Goal: Task Accomplishment & Management: Complete application form

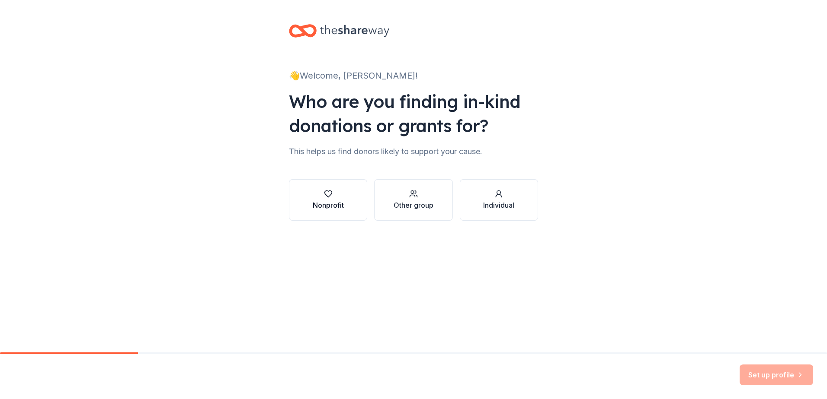
click at [329, 199] on div "Nonprofit" at bounding box center [328, 200] width 31 height 21
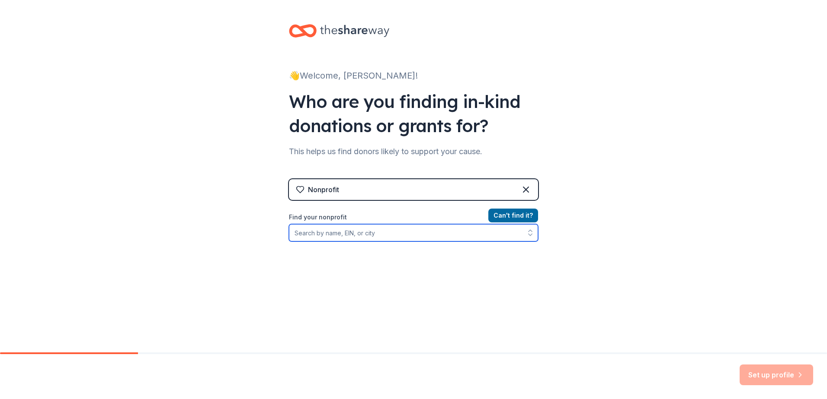
click at [360, 236] on input "Find your nonprofit" at bounding box center [413, 232] width 249 height 17
type input "922599737"
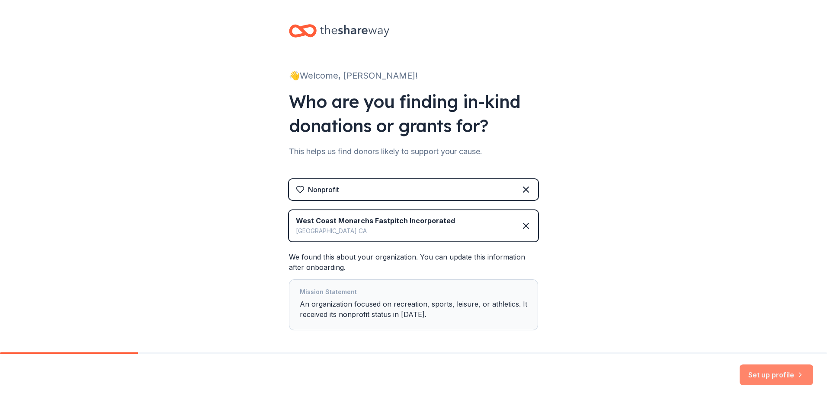
click at [772, 374] on button "Set up profile" at bounding box center [775, 375] width 73 height 21
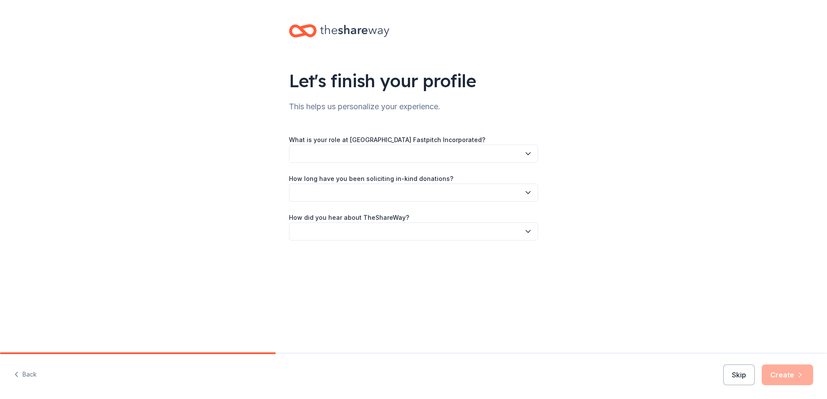
click at [397, 153] on button "button" at bounding box center [413, 154] width 249 height 18
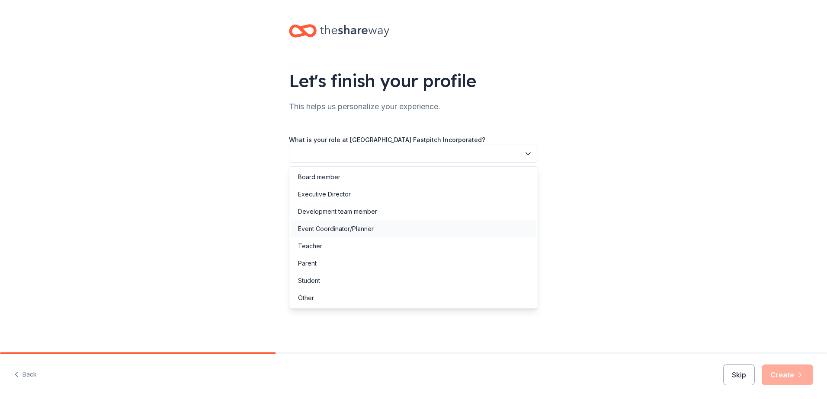
click at [340, 230] on div "Event Coordinator/Planner" at bounding box center [336, 229] width 76 height 10
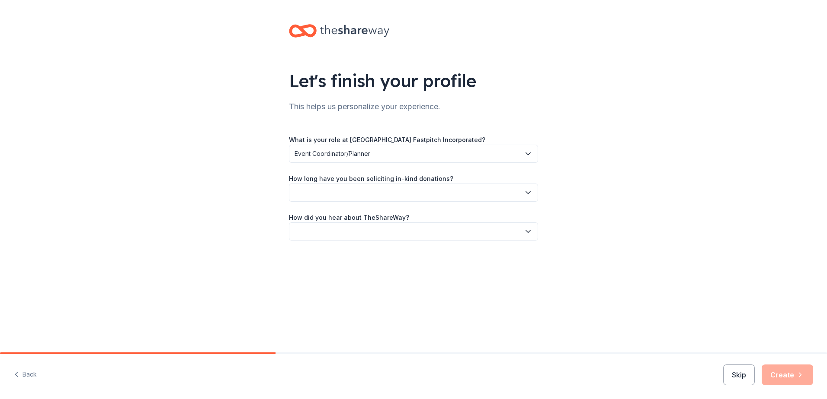
click at [331, 187] on button "button" at bounding box center [413, 193] width 249 height 18
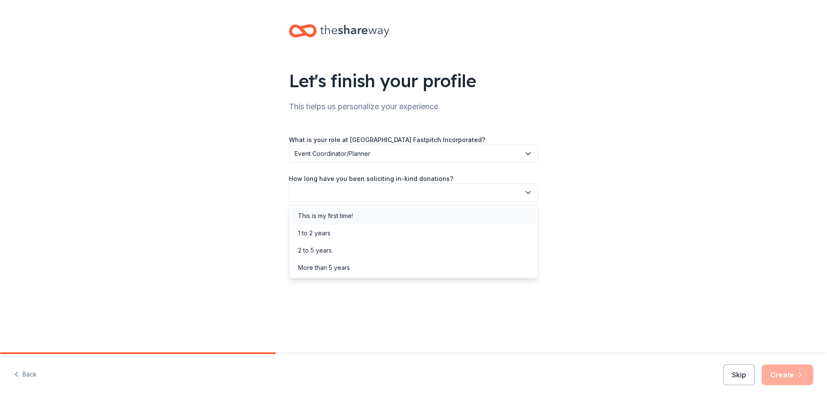
click at [326, 217] on div "This is my first time!" at bounding box center [325, 216] width 55 height 10
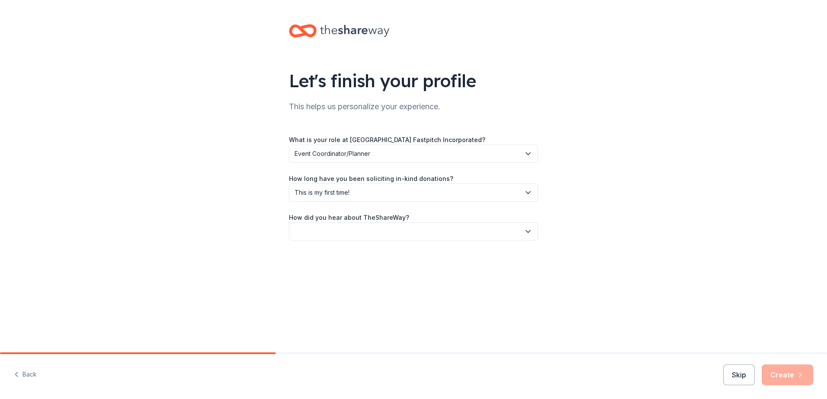
click at [359, 228] on button "button" at bounding box center [413, 232] width 249 height 18
click at [319, 272] on div "Online search" at bounding box center [317, 272] width 39 height 10
click at [780, 371] on button "Create" at bounding box center [786, 375] width 51 height 21
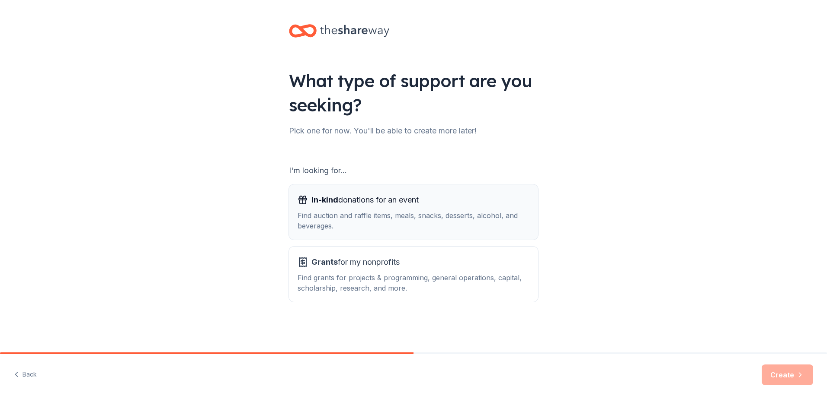
click at [377, 211] on div "Find auction and raffle items, meals, snacks, desserts, alcohol, and beverages." at bounding box center [413, 221] width 232 height 21
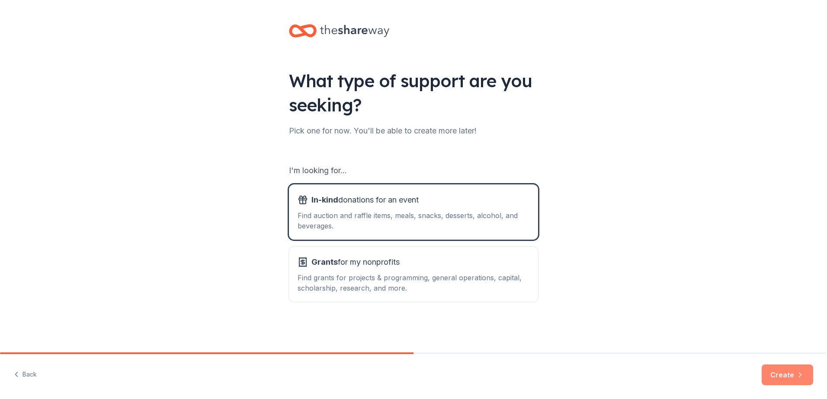
click at [787, 373] on button "Create" at bounding box center [786, 375] width 51 height 21
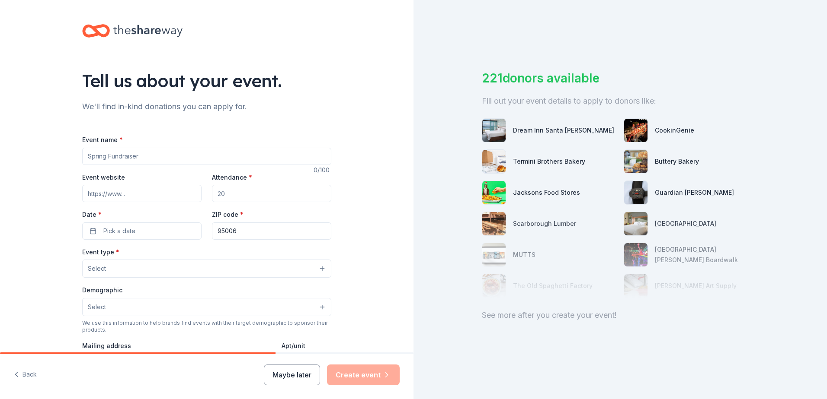
drag, startPoint x: 168, startPoint y: 160, endPoint x: 41, endPoint y: 156, distance: 127.6
click at [41, 156] on div "Tell us about your event. We'll find in-kind donations you can apply for. Event…" at bounding box center [206, 287] width 413 height 575
drag, startPoint x: 234, startPoint y: 161, endPoint x: 191, endPoint y: 169, distance: 44.5
click at [191, 169] on div "Event name * Monarchs Fall 2025 Diamond Dinner and Raffle 44 /100 Event website…" at bounding box center [206, 333] width 249 height 399
type input "Monarchs Fall 2025 Diamond Dinner Fundraiser"
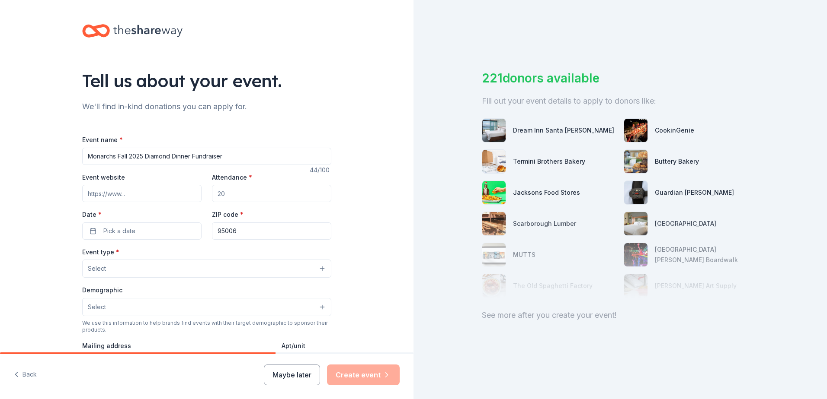
click at [144, 189] on input "Event website" at bounding box center [141, 193] width 119 height 17
drag, startPoint x: 252, startPoint y: 196, endPoint x: 243, endPoint y: 198, distance: 9.2
click at [243, 198] on input "Attendance *" at bounding box center [271, 193] width 119 height 17
type input "50"
click at [163, 224] on button "Pick a date" at bounding box center [141, 231] width 119 height 17
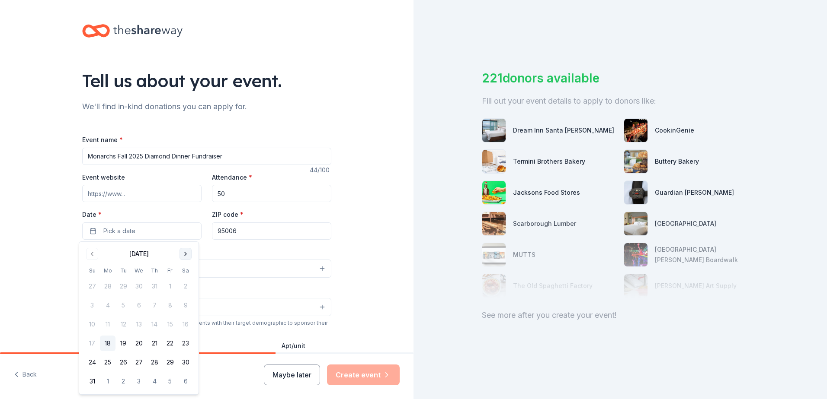
click at [185, 252] on button "Go to next month" at bounding box center [185, 254] width 12 height 12
click at [92, 346] on button "21" at bounding box center [92, 344] width 16 height 16
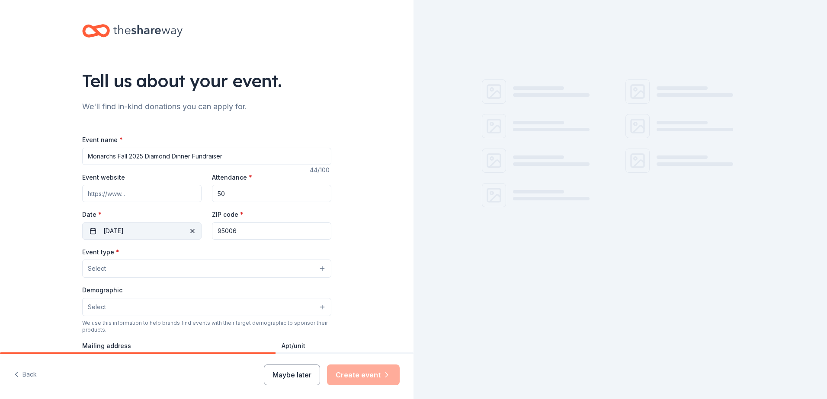
drag, startPoint x: 250, startPoint y: 233, endPoint x: 195, endPoint y: 231, distance: 55.8
click at [195, 231] on div "Event website Attendance * 50 Date * 09/21/2025 ZIP code * 95006" at bounding box center [206, 206] width 249 height 68
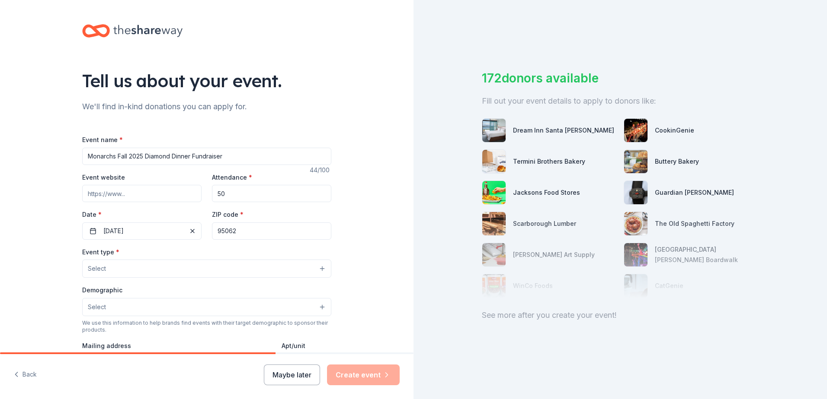
type input "95062"
click at [155, 270] on button "Select" at bounding box center [206, 269] width 249 height 18
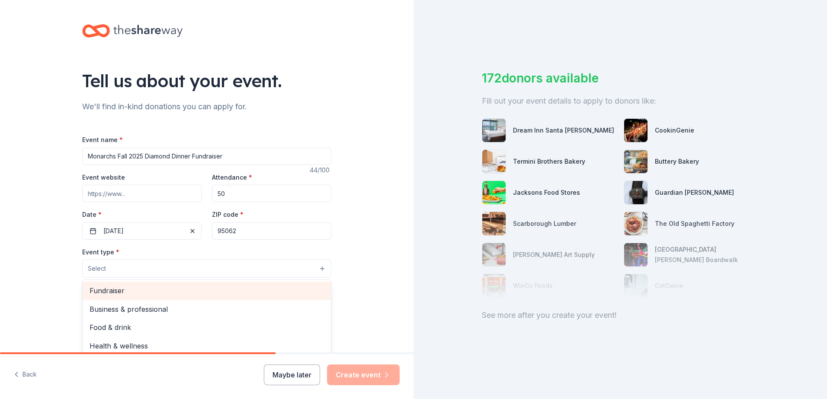
click at [141, 288] on span "Fundraiser" at bounding box center [206, 290] width 234 height 11
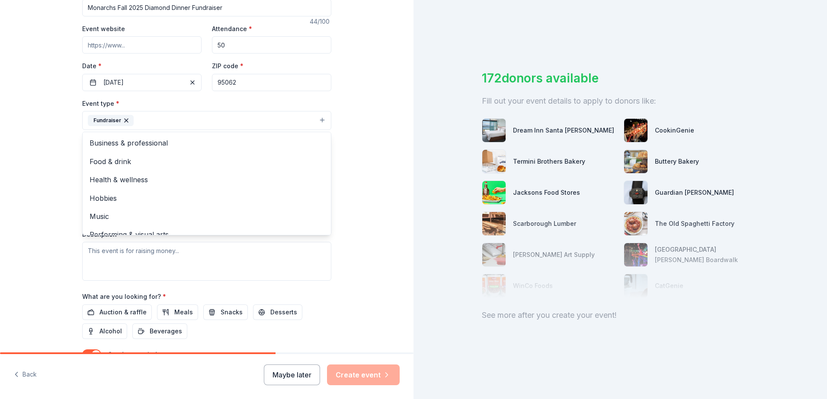
scroll to position [10, 0]
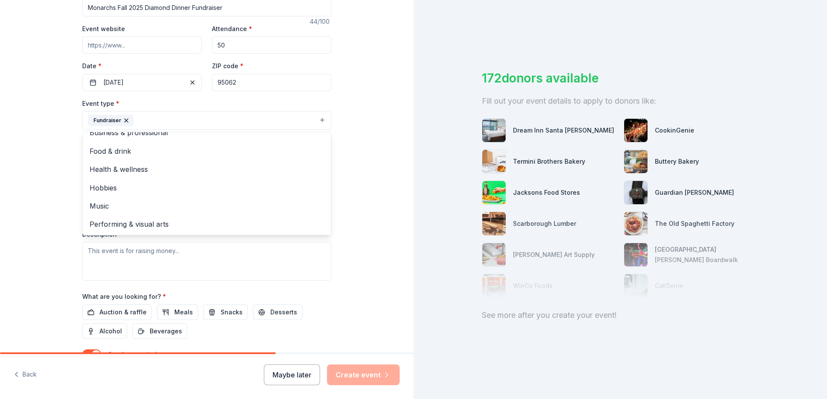
click at [370, 151] on div "Tell us about your event. We'll find in-kind donations you can apply for. Event…" at bounding box center [206, 139] width 413 height 576
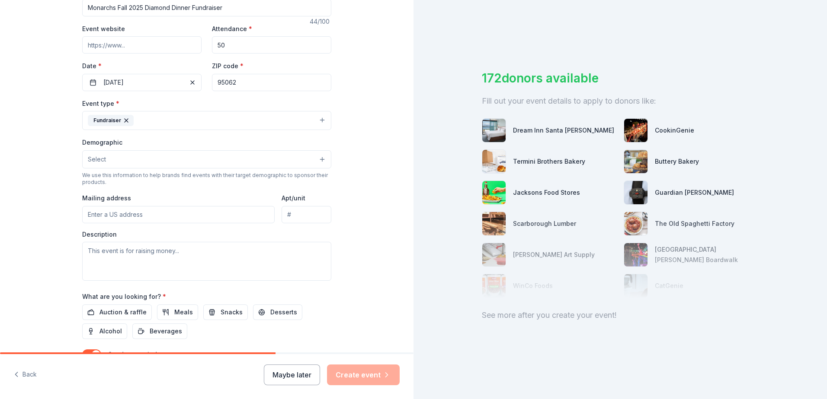
click at [162, 160] on button "Select" at bounding box center [206, 159] width 249 height 18
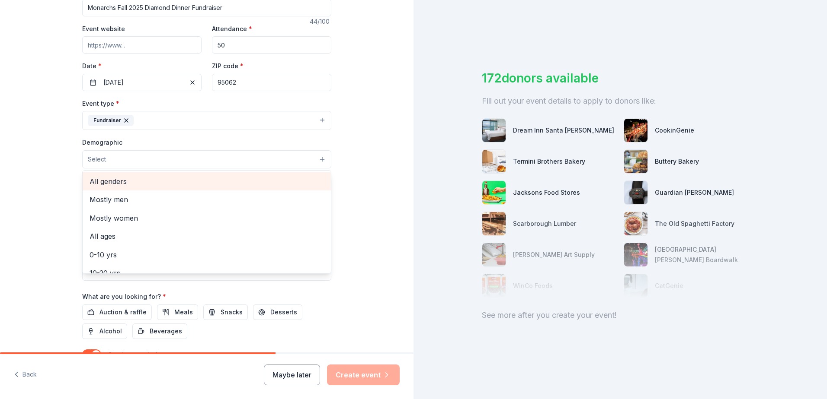
click at [137, 182] on span "All genders" at bounding box center [206, 181] width 234 height 11
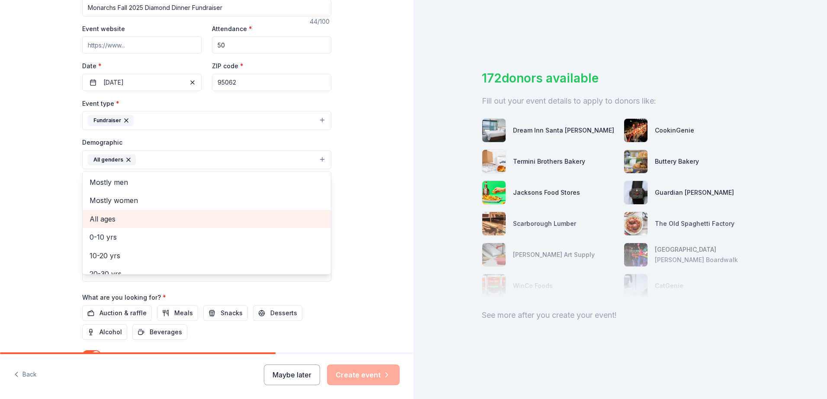
click at [113, 223] on span "All ages" at bounding box center [206, 219] width 234 height 11
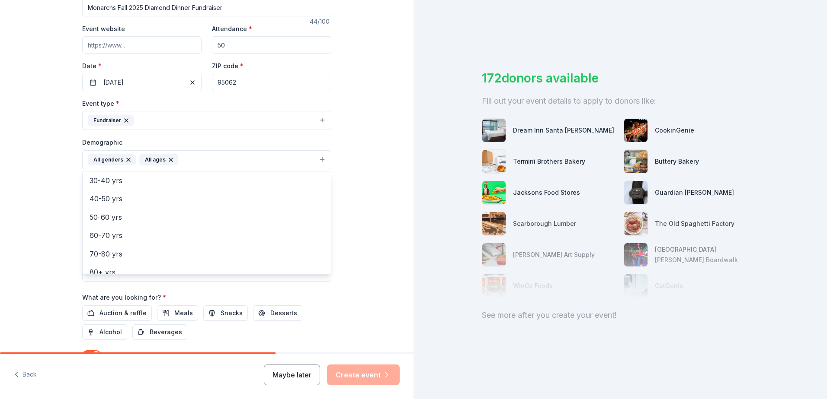
scroll to position [102, 0]
click at [386, 187] on div "Tell us about your event. We'll find in-kind donations you can apply for. Event…" at bounding box center [206, 139] width 413 height 577
click at [126, 216] on input "Mailing address" at bounding box center [178, 215] width 192 height 17
type input "2825 Mattison Lane"
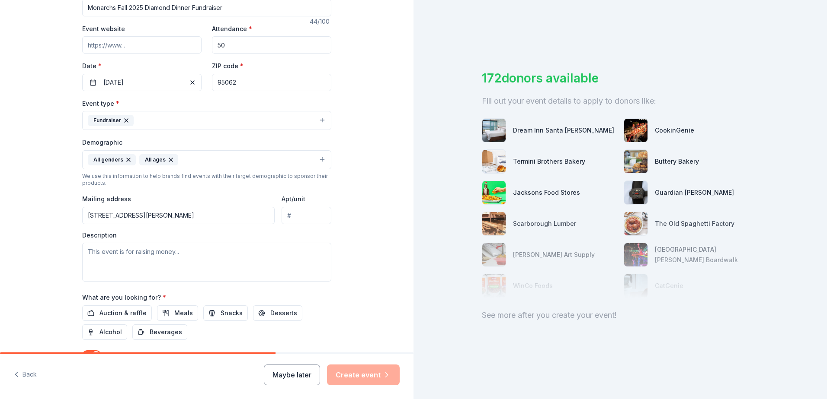
type input "suite a/101 831 TOWING"
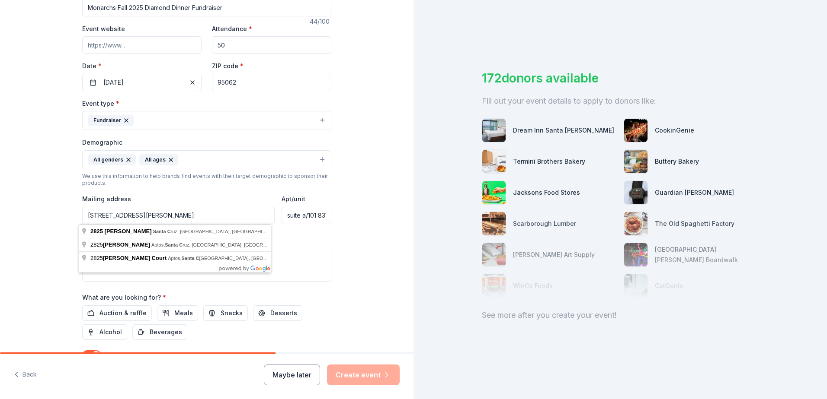
type input "2825 Mattison Lane, Santa Cruz, CA, 95065"
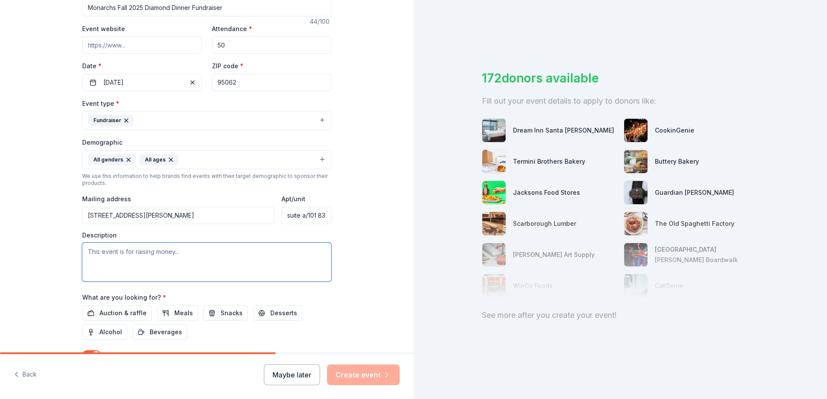
click at [161, 252] on textarea at bounding box center [206, 262] width 249 height 39
click at [705, 15] on div "172 donors available Fill out your event details to apply to donors like: Dream…" at bounding box center [619, 199] width 413 height 399
click at [130, 258] on textarea at bounding box center [206, 262] width 249 height 39
paste textarea "I am organizing a raffle and dinner fundraiser for my daughter's softball team,…"
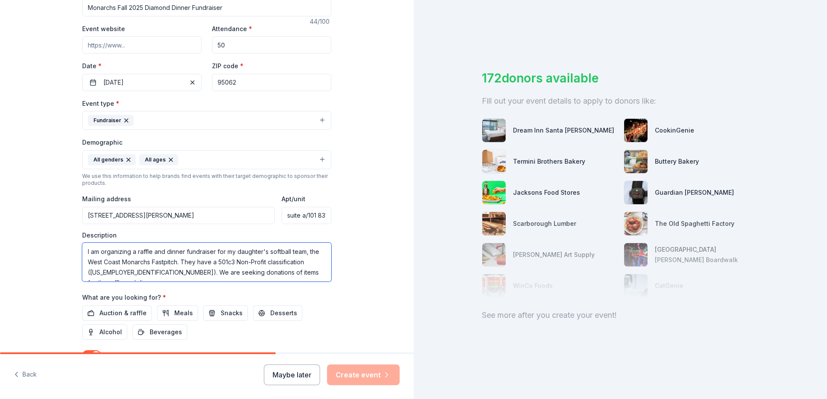
scroll to position [89, 0]
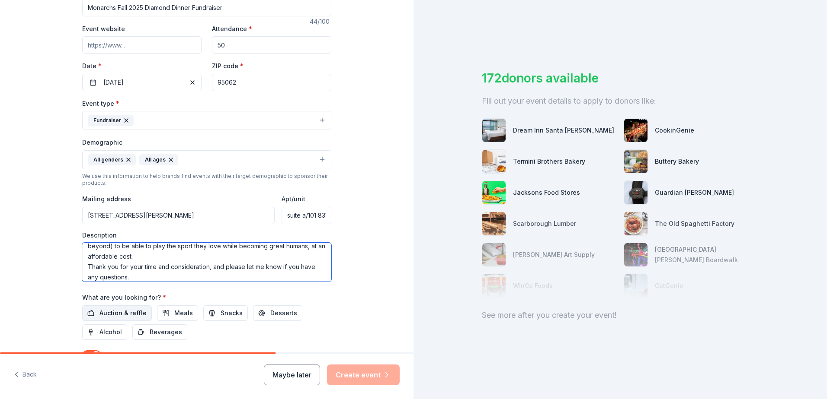
type textarea "I am organizing a raffle and dinner fundraiser for my daughter's softball team,…"
click at [120, 310] on span "Auction & raffle" at bounding box center [122, 313] width 47 height 10
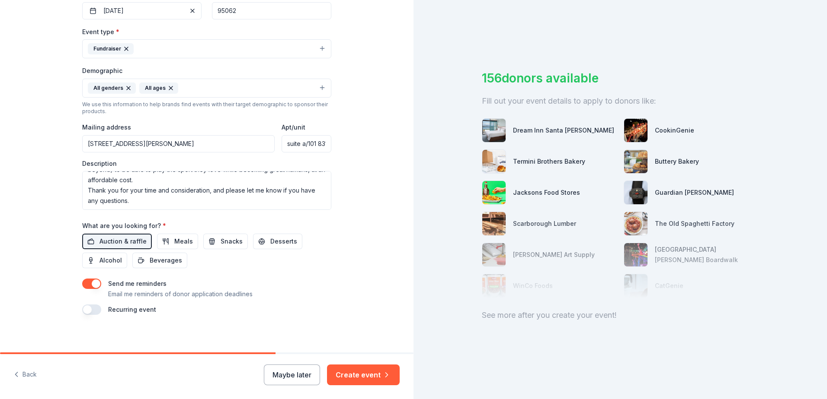
scroll to position [224, 0]
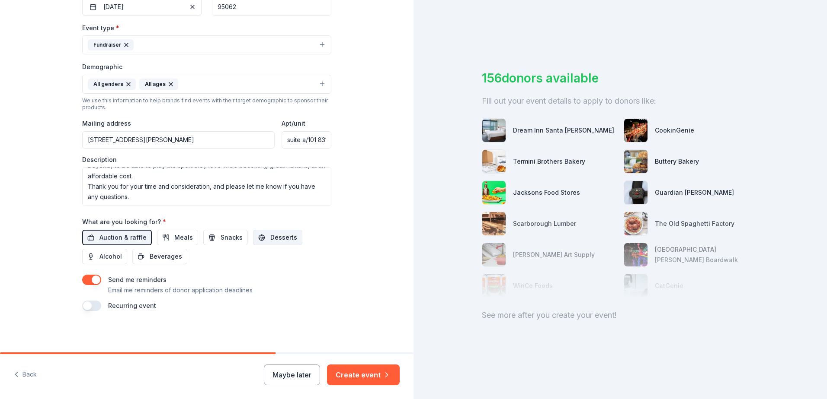
click at [270, 234] on span "Desserts" at bounding box center [283, 238] width 27 height 10
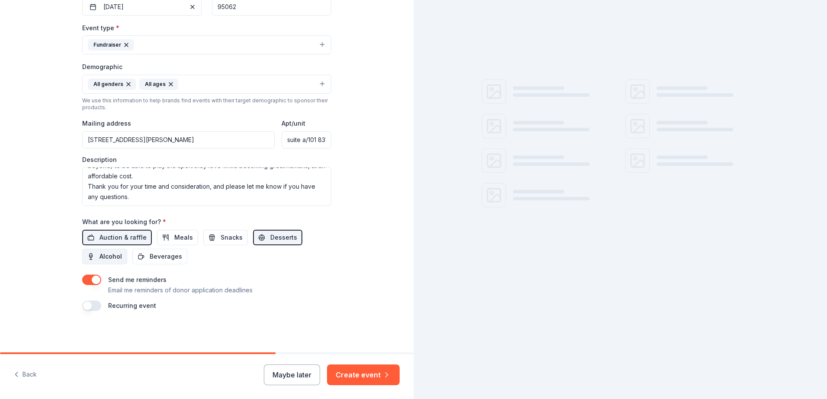
click at [112, 255] on span "Alcohol" at bounding box center [110, 257] width 22 height 10
click at [175, 257] on span "Beverages" at bounding box center [166, 257] width 32 height 10
click at [224, 231] on button "Snacks" at bounding box center [225, 238] width 45 height 16
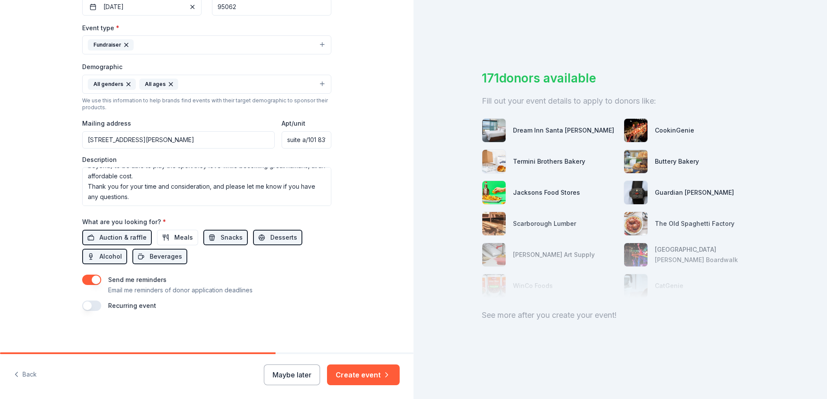
click at [348, 279] on div "Tell us about your event. We'll find in-kind donations you can apply for. Event…" at bounding box center [206, 64] width 413 height 577
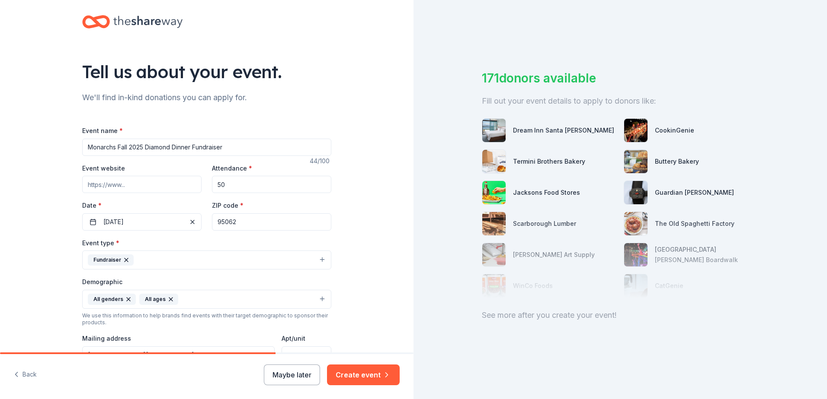
scroll to position [0, 0]
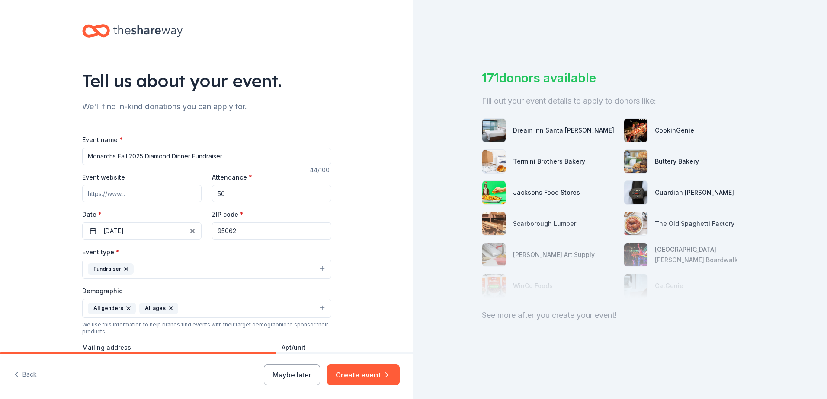
click at [135, 196] on input "Event website" at bounding box center [141, 193] width 119 height 17
paste input "https://www.zeffy.com/en-US/ticketing/monarchs-fall-2025-diamond-dinner"
type input "https://www.zeffy.com/en-US/ticketing/monarchs-fall-2025-diamond-dinner"
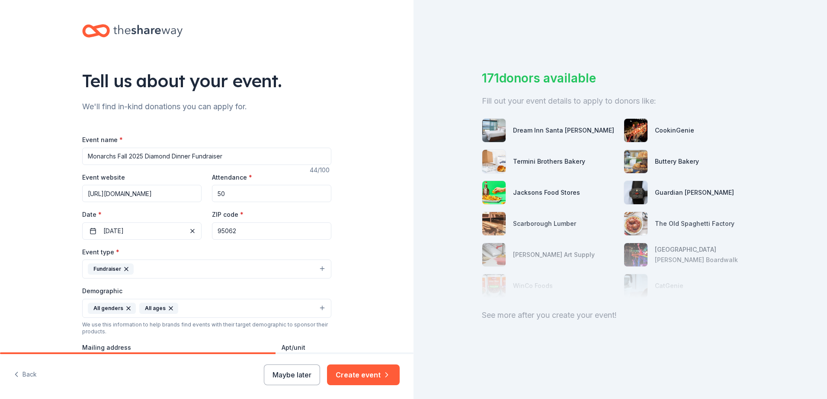
click at [377, 191] on div "Tell us about your event. We'll find in-kind donations you can apply for. Event…" at bounding box center [206, 288] width 413 height 577
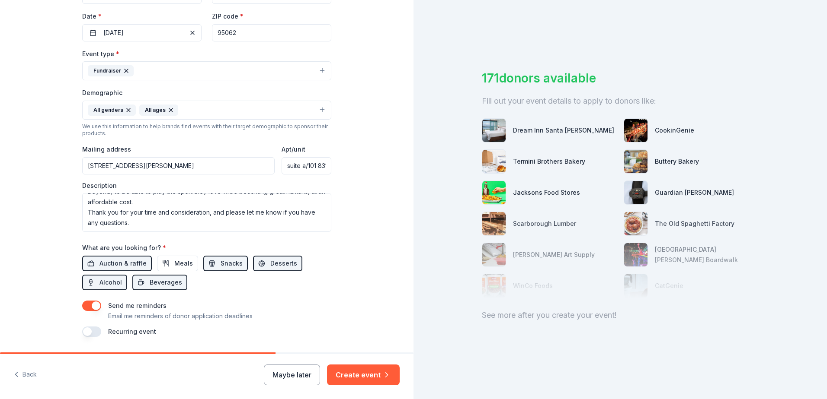
scroll to position [224, 0]
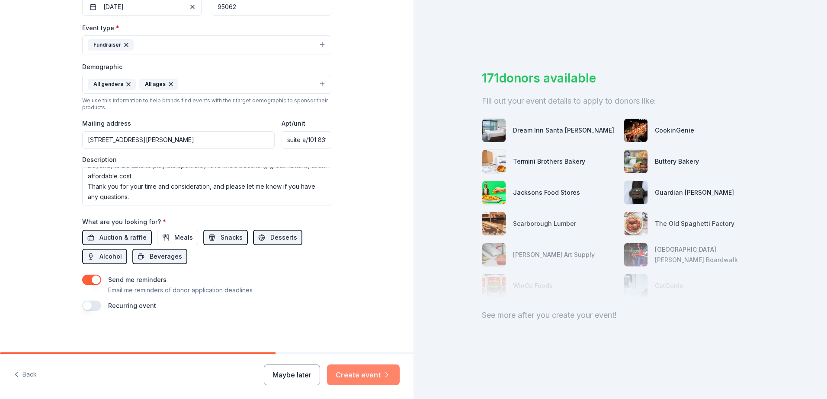
click at [366, 378] on button "Create event" at bounding box center [363, 375] width 73 height 21
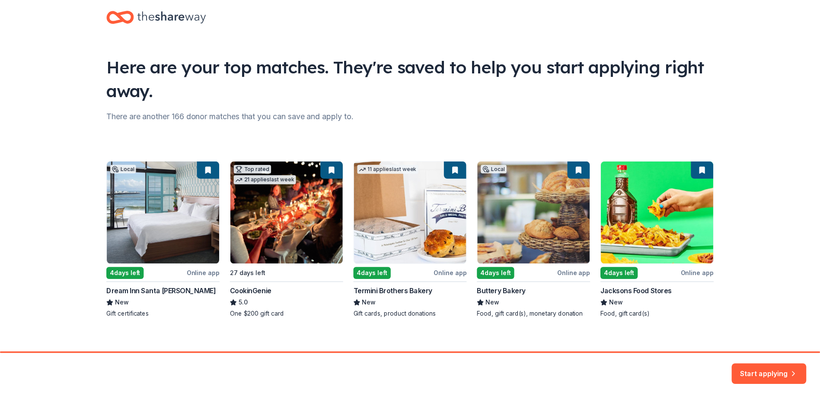
scroll to position [23, 0]
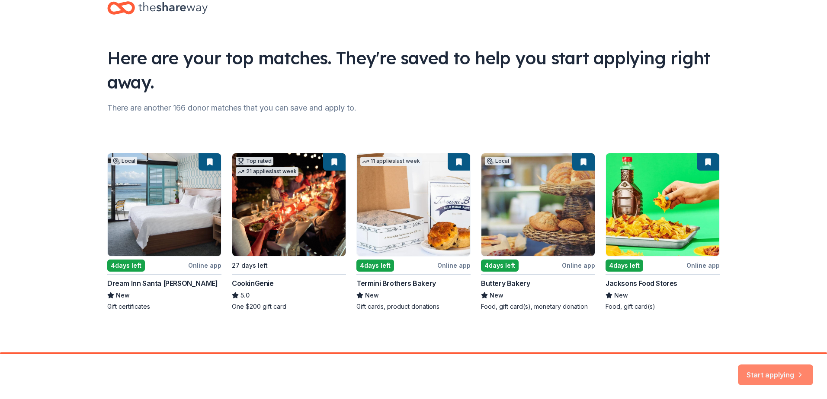
click at [766, 369] on button "Start applying" at bounding box center [774, 370] width 75 height 21
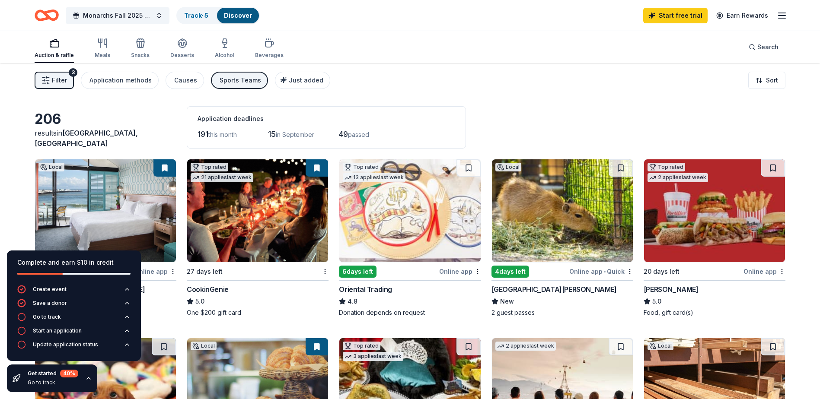
click at [416, 87] on div "Filter 3 Application methods Causes Sports Teams Just added Sort" at bounding box center [410, 80] width 820 height 35
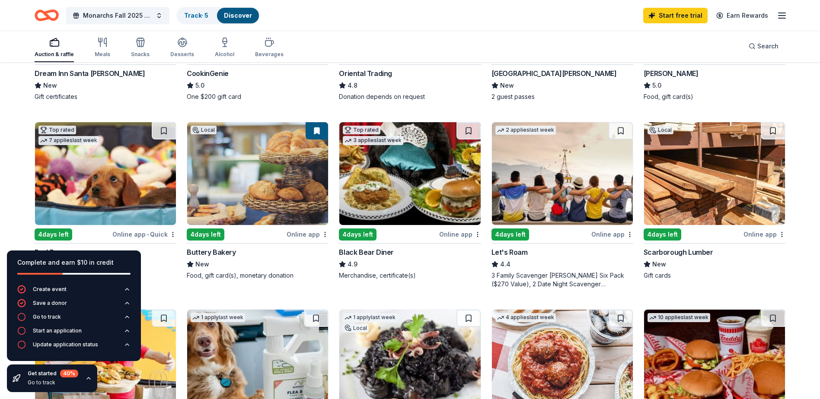
scroll to position [259, 0]
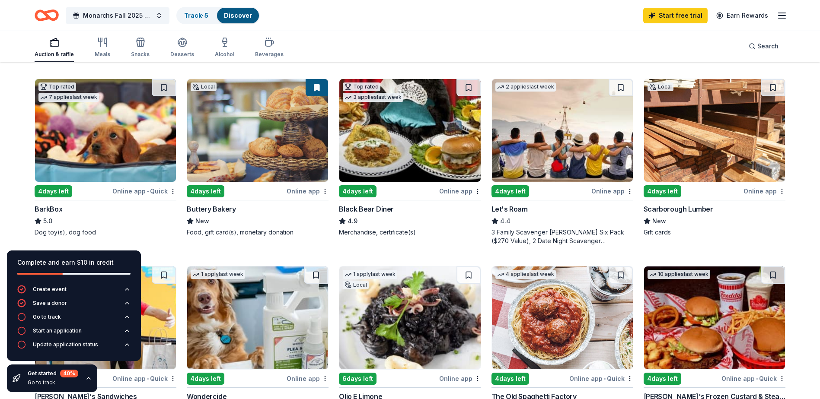
click at [302, 189] on div "Online app" at bounding box center [308, 191] width 42 height 11
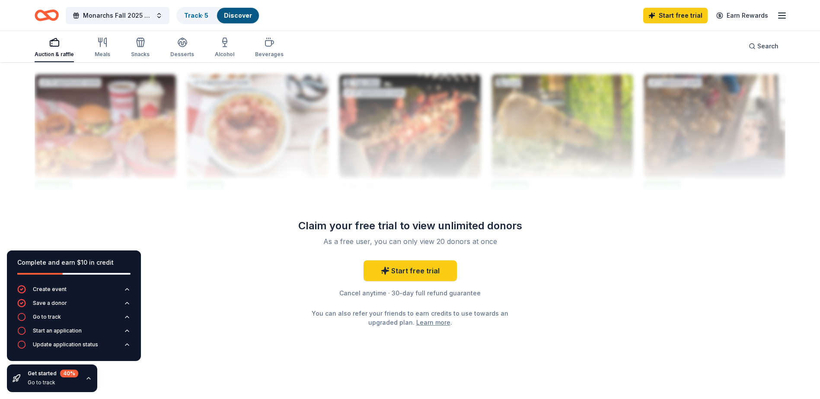
scroll to position [839, 0]
click at [402, 267] on link "Start free trial" at bounding box center [410, 270] width 93 height 21
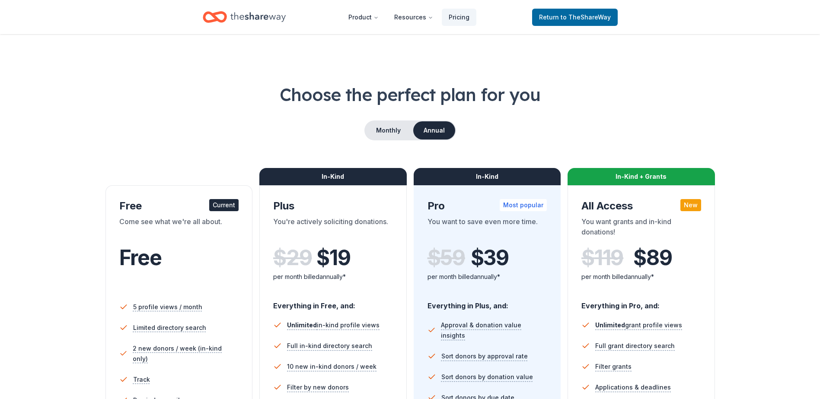
click at [169, 216] on div "Free Current Come see what we're all about. Free" at bounding box center [179, 246] width 120 height 94
click at [389, 136] on button "Monthly" at bounding box center [388, 130] width 46 height 18
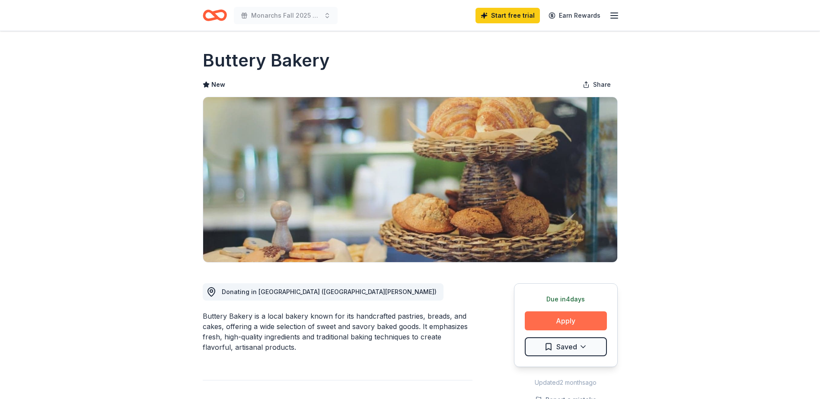
click at [569, 320] on button "Apply" at bounding box center [566, 321] width 82 height 19
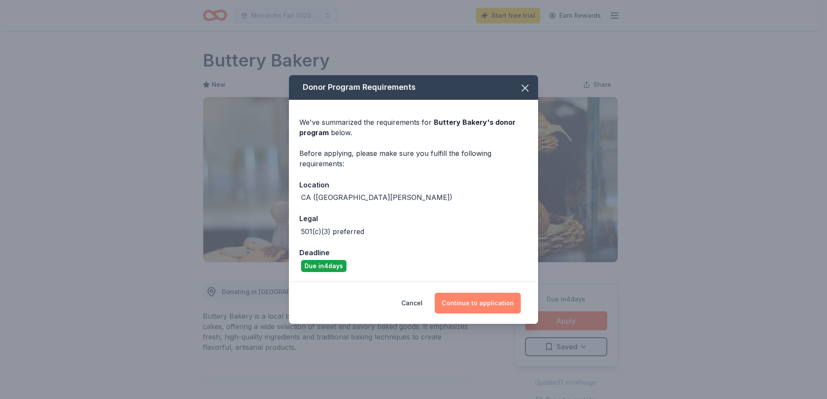
click at [480, 303] on button "Continue to application" at bounding box center [477, 303] width 86 height 21
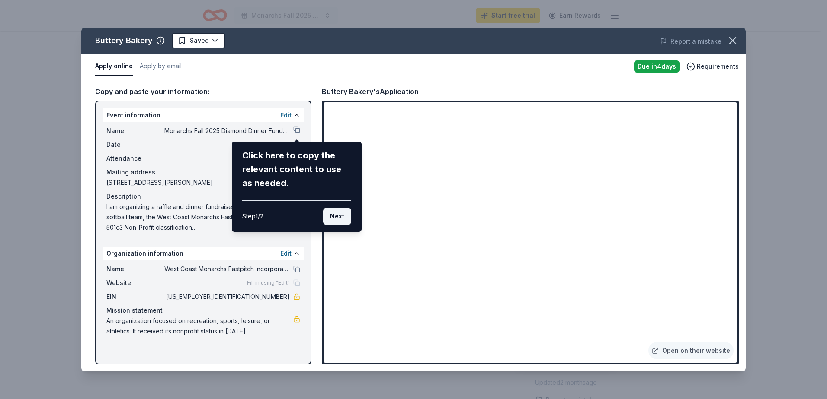
click at [332, 216] on button "Next" at bounding box center [337, 216] width 28 height 17
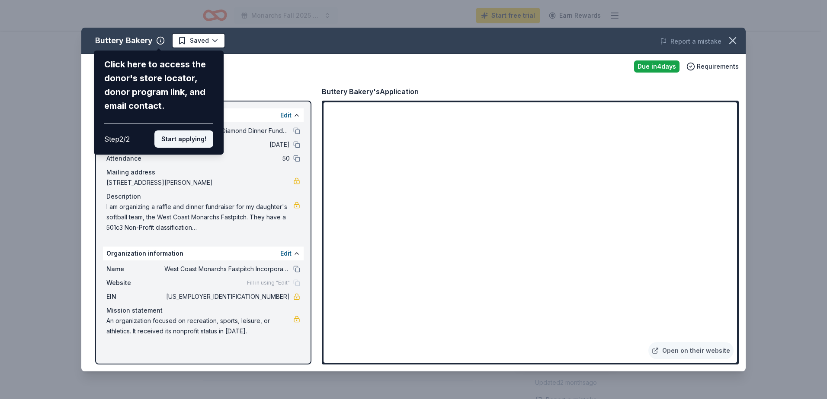
click at [180, 138] on button "Start applying!" at bounding box center [183, 139] width 59 height 17
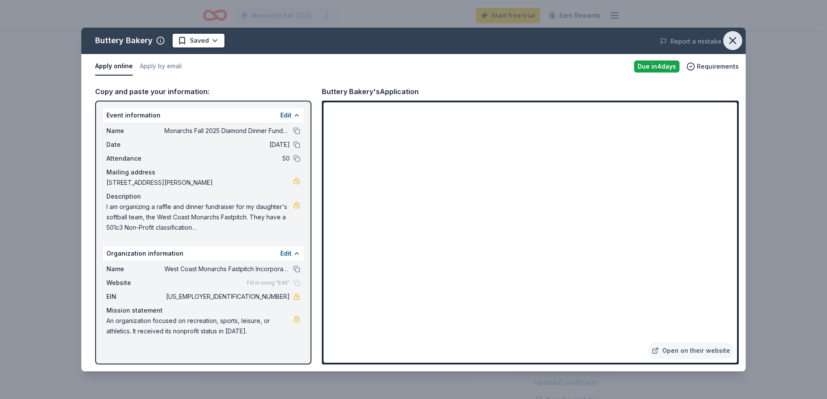
click at [735, 40] on icon "button" at bounding box center [732, 41] width 12 height 12
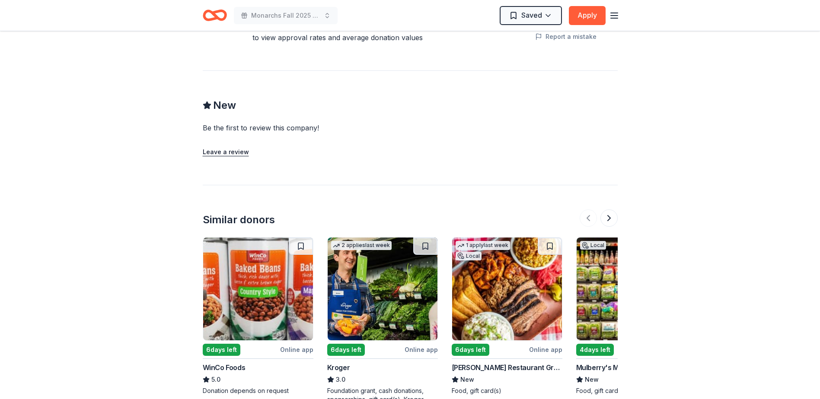
scroll to position [735, 0]
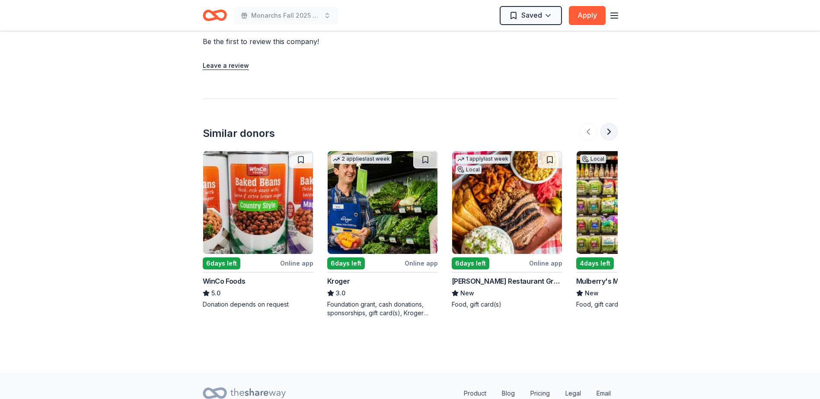
click at [607, 131] on button at bounding box center [608, 131] width 17 height 17
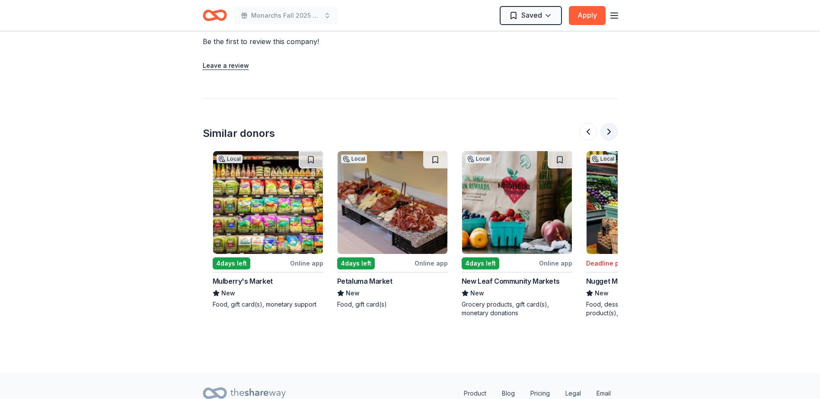
scroll to position [0, 373]
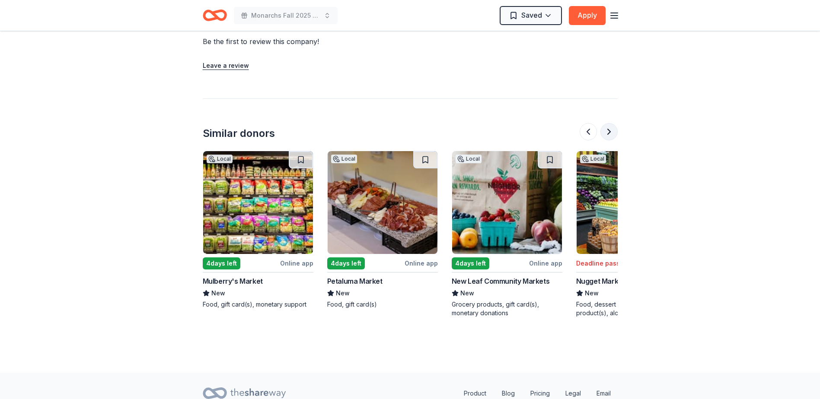
click at [607, 131] on button at bounding box center [608, 131] width 17 height 17
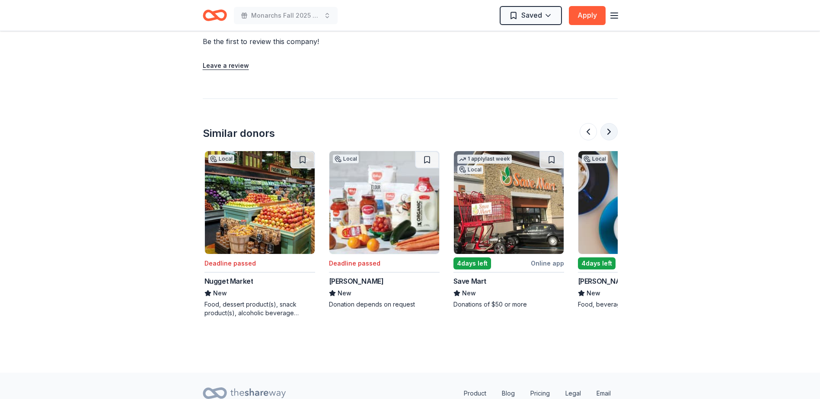
scroll to position [0, 747]
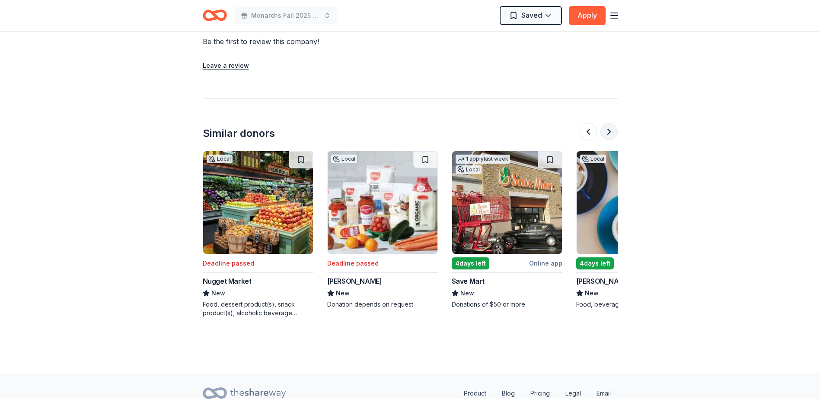
click at [607, 131] on button at bounding box center [608, 131] width 17 height 17
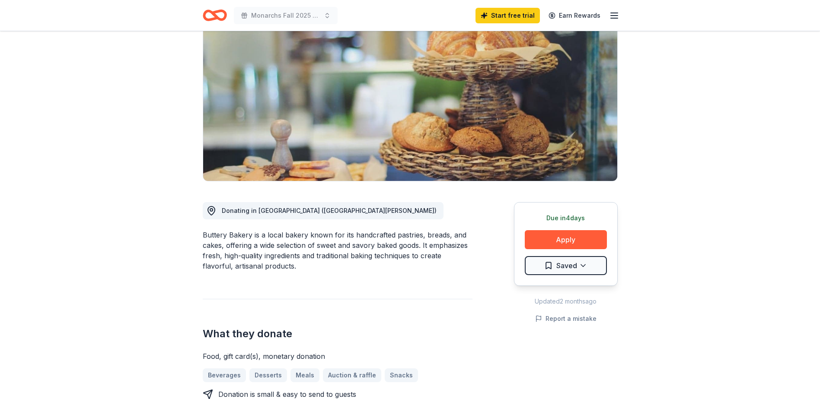
scroll to position [0, 0]
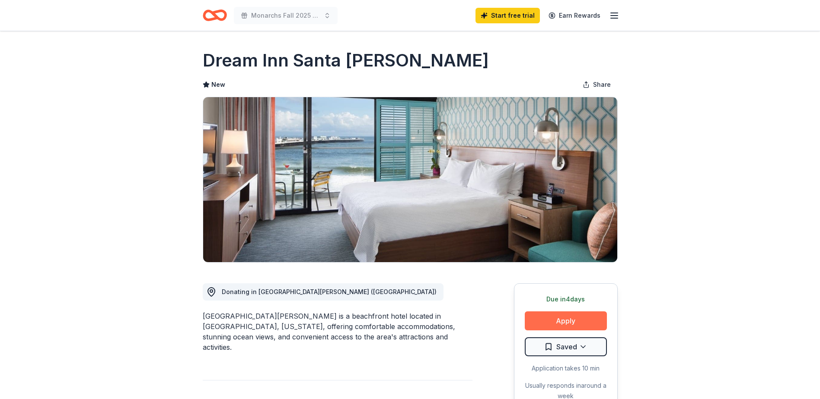
click at [557, 320] on button "Apply" at bounding box center [566, 321] width 82 height 19
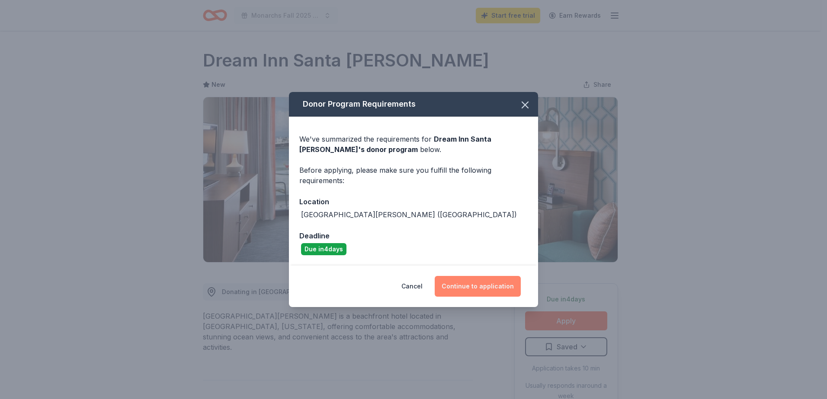
click at [494, 289] on button "Continue to application" at bounding box center [477, 286] width 86 height 21
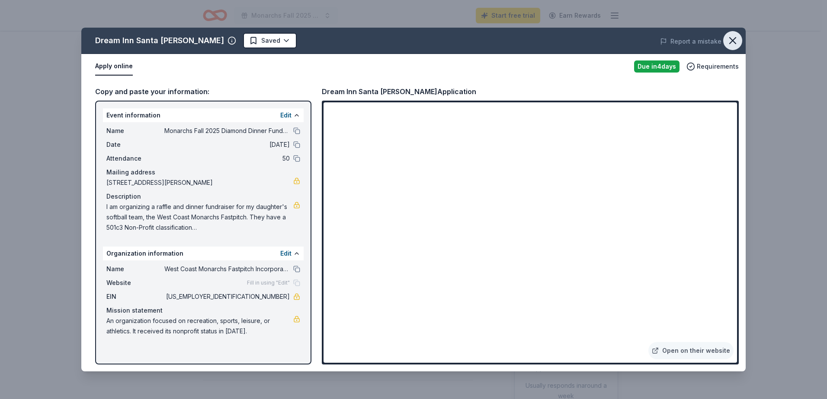
click at [734, 38] on icon "button" at bounding box center [732, 41] width 12 height 12
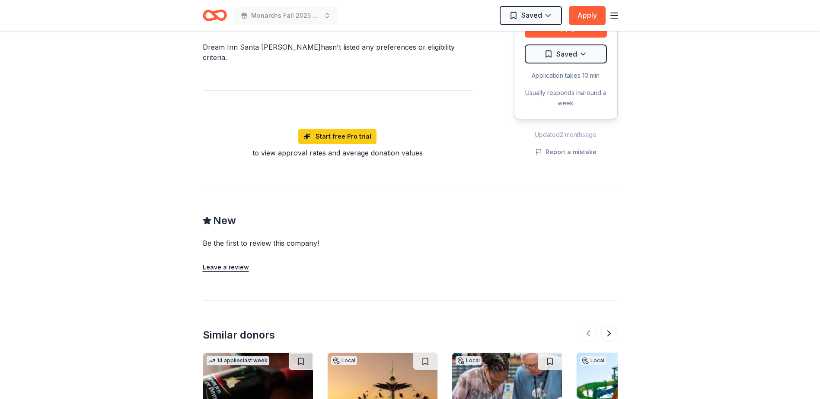
scroll to position [648, 0]
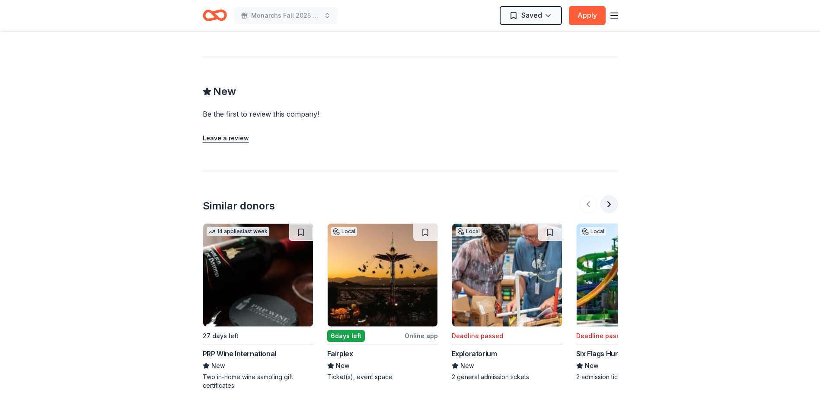
click at [612, 196] on button at bounding box center [608, 204] width 17 height 17
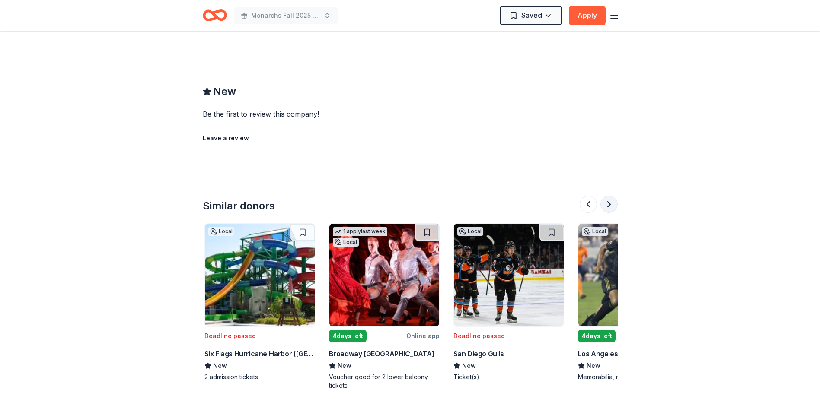
scroll to position [0, 373]
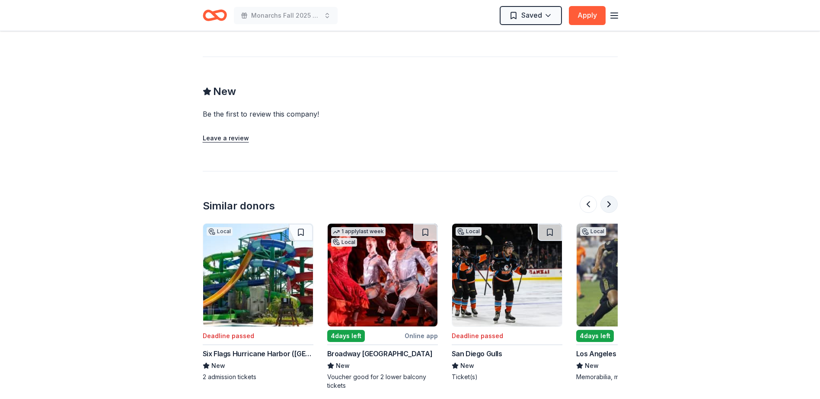
click at [612, 196] on button at bounding box center [608, 204] width 17 height 17
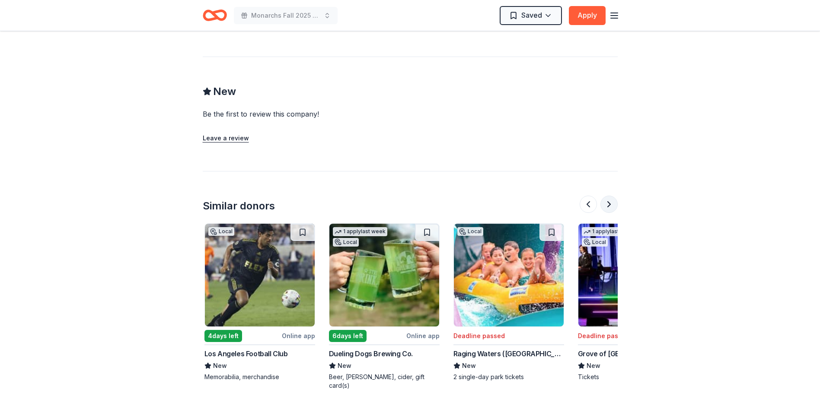
scroll to position [0, 747]
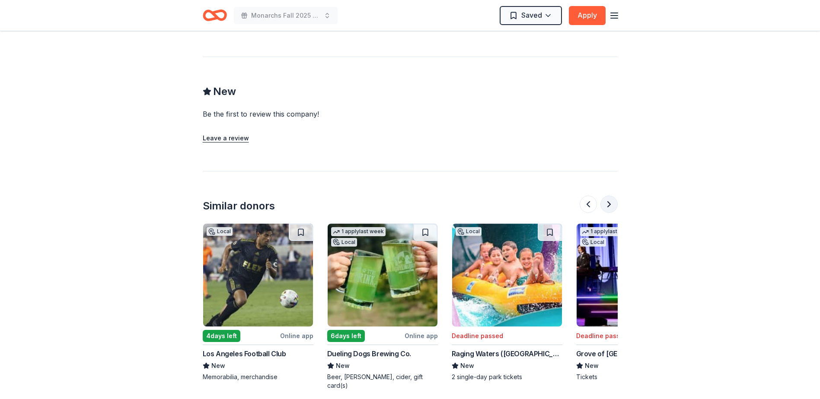
click at [612, 196] on button at bounding box center [608, 204] width 17 height 17
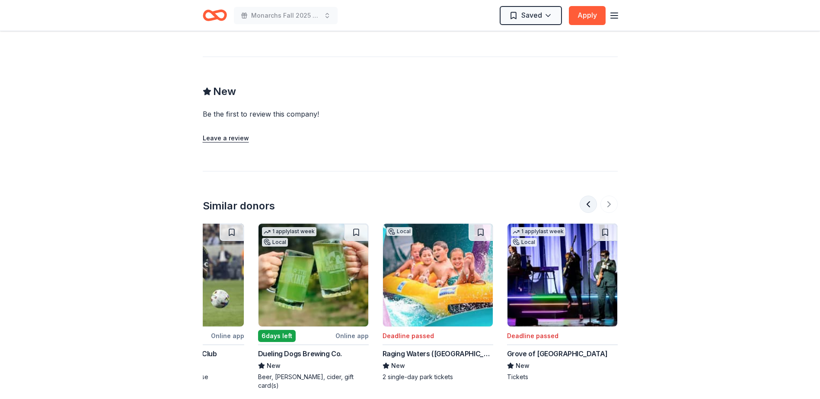
click at [589, 196] on button at bounding box center [588, 204] width 17 height 17
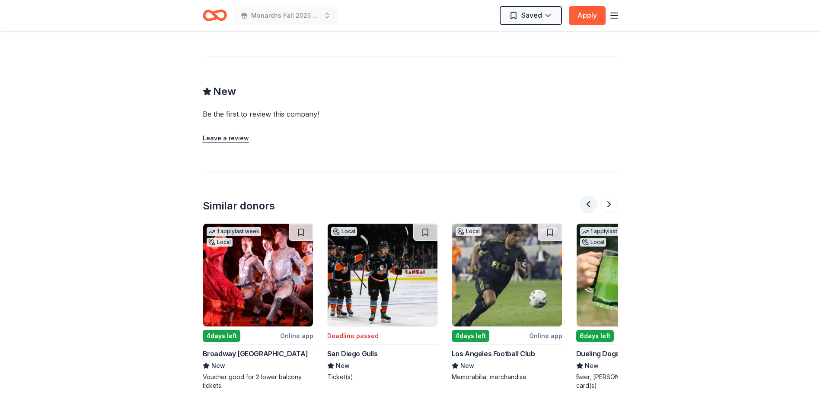
click at [589, 196] on button at bounding box center [588, 204] width 17 height 17
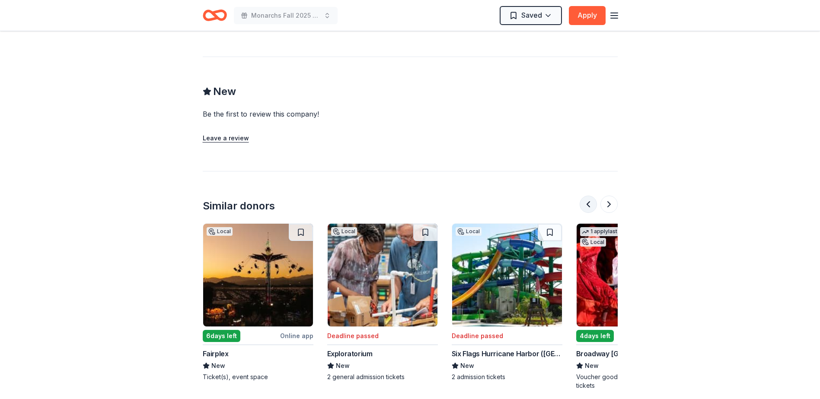
click at [589, 196] on button at bounding box center [588, 204] width 17 height 17
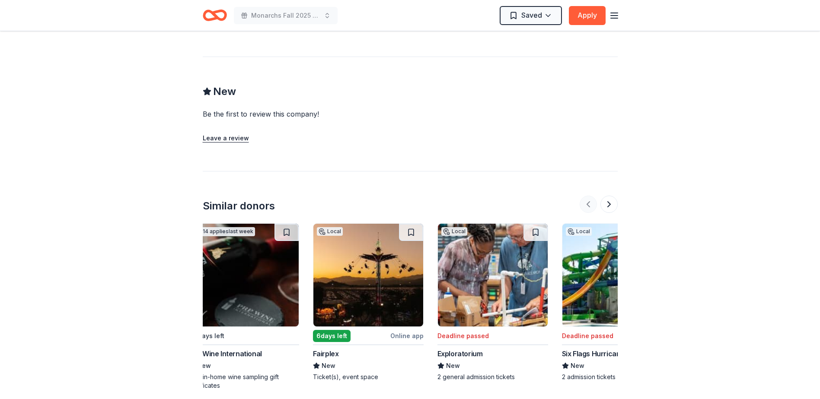
scroll to position [0, 0]
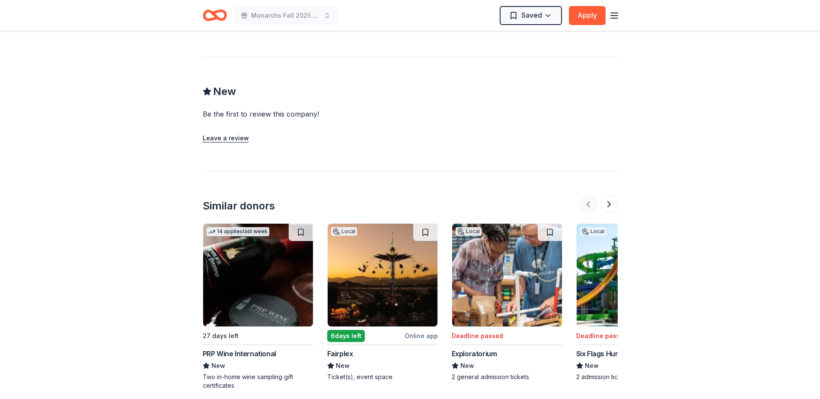
click at [589, 196] on div at bounding box center [599, 204] width 38 height 17
